Goal: Information Seeking & Learning: Learn about a topic

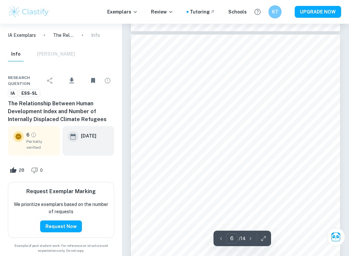
scroll to position [1435, 0]
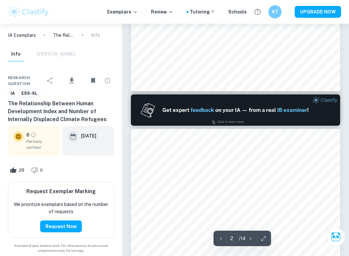
type input "1"
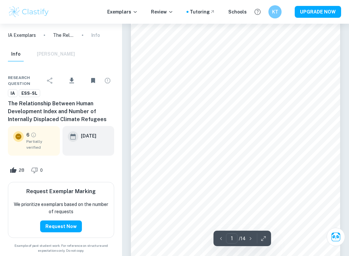
scroll to position [33, 0]
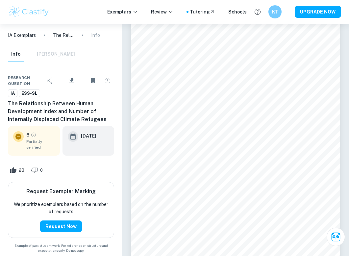
click at [18, 36] on p "IA Exemplars" at bounding box center [22, 35] width 28 height 7
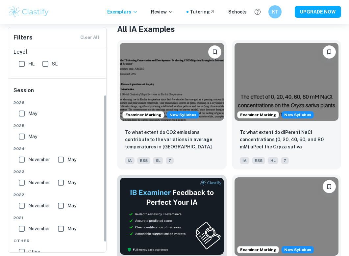
scroll to position [65, 0]
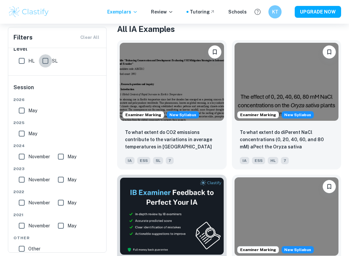
click at [42, 63] on input "SL" at bounding box center [45, 60] width 13 height 13
checkbox input "true"
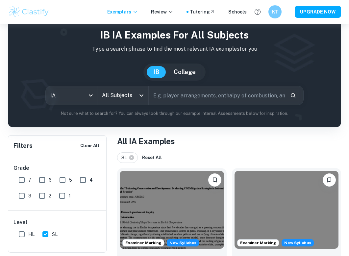
scroll to position [19, 0]
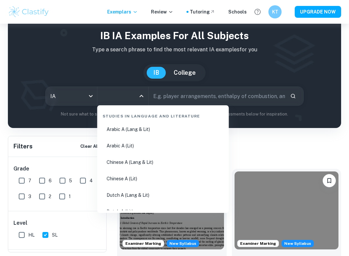
click at [119, 92] on input "All Subjects" at bounding box center [117, 96] width 35 height 12
type input "ess"
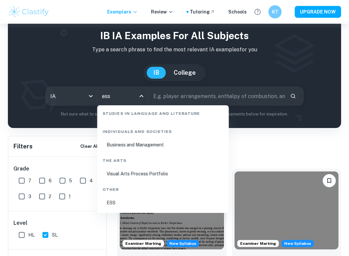
scroll to position [27, 0]
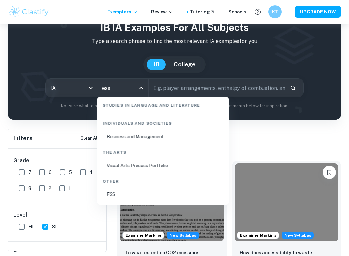
click at [148, 196] on li "ESS" at bounding box center [163, 194] width 126 height 15
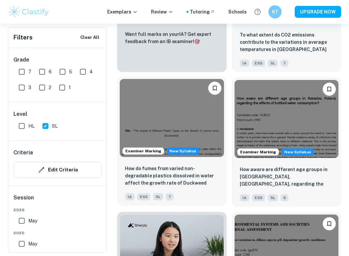
scroll to position [482, 0]
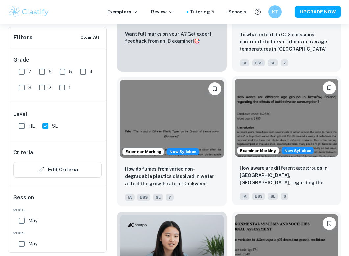
click at [256, 141] on img at bounding box center [286, 118] width 104 height 78
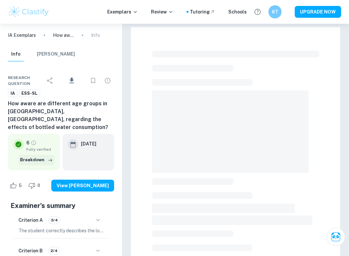
click at [45, 155] on button "Breakdown" at bounding box center [36, 160] width 36 height 10
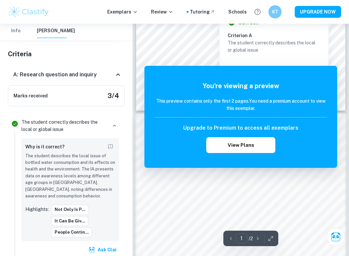
scroll to position [192, 0]
